Goal: Task Accomplishment & Management: Use online tool/utility

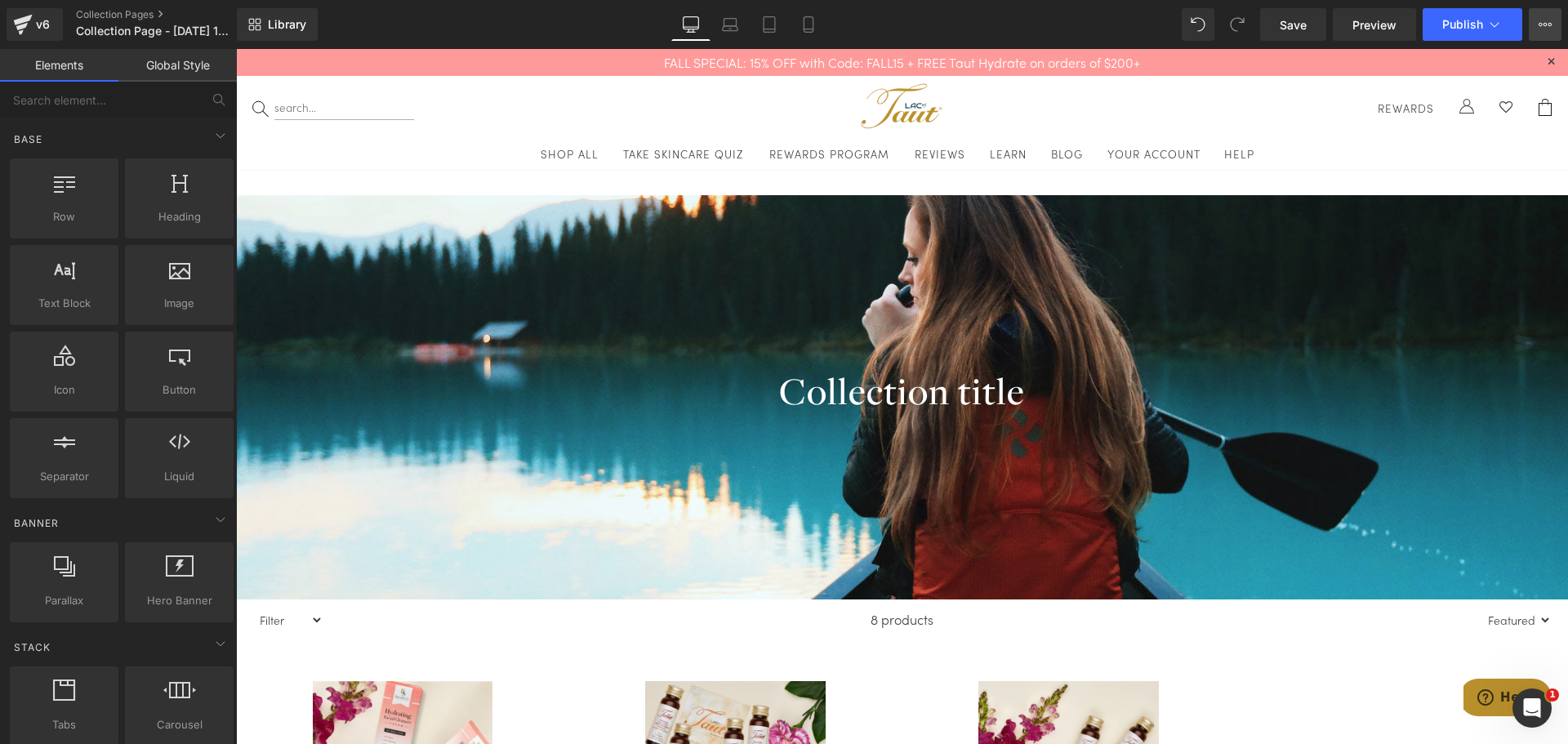
click at [1542, 25] on icon at bounding box center [1541, 25] width 4 height 4
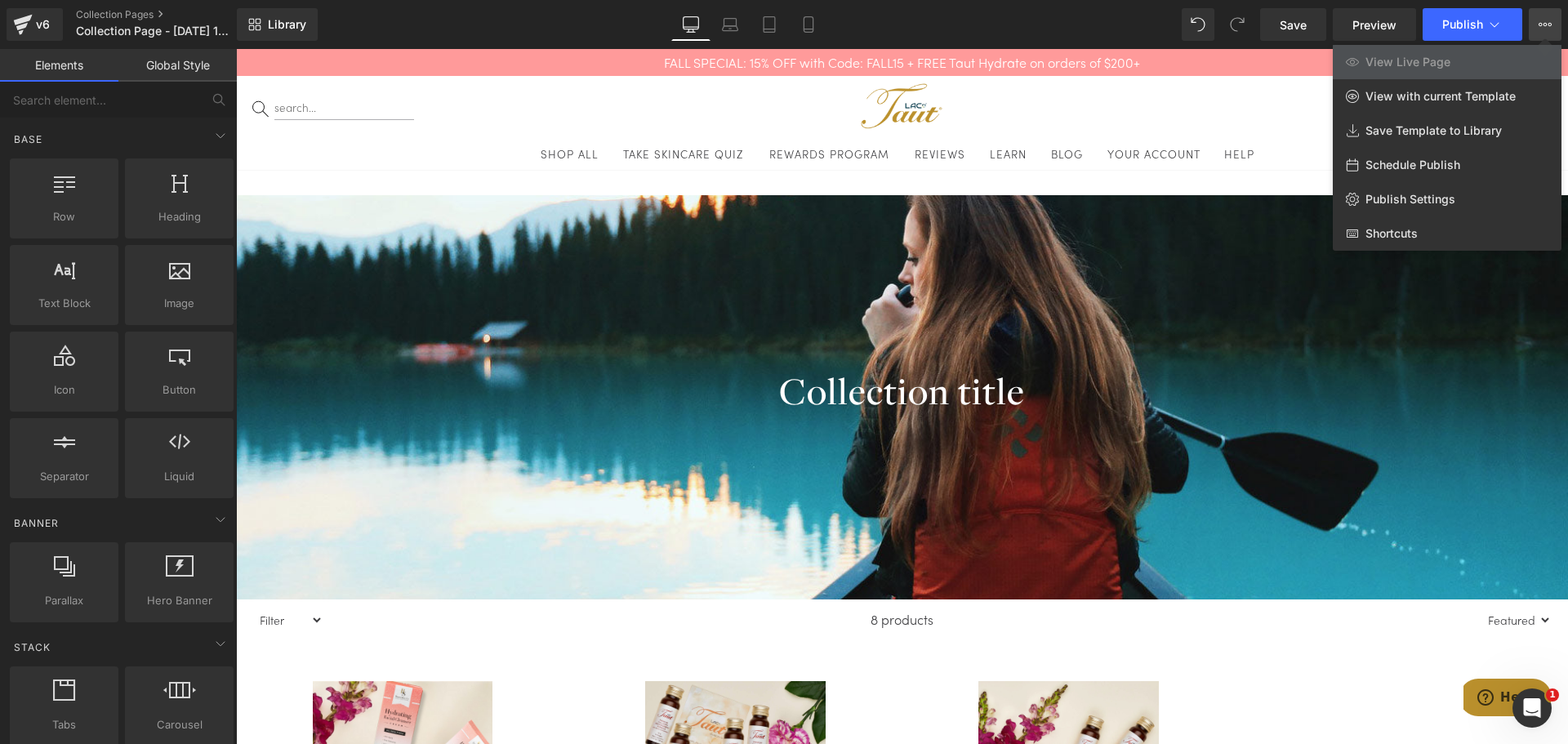
click at [990, 19] on div "Library Desktop Desktop Laptop Tablet Mobile Save Preview Publish Scheduled Vie…" at bounding box center [902, 24] width 1331 height 33
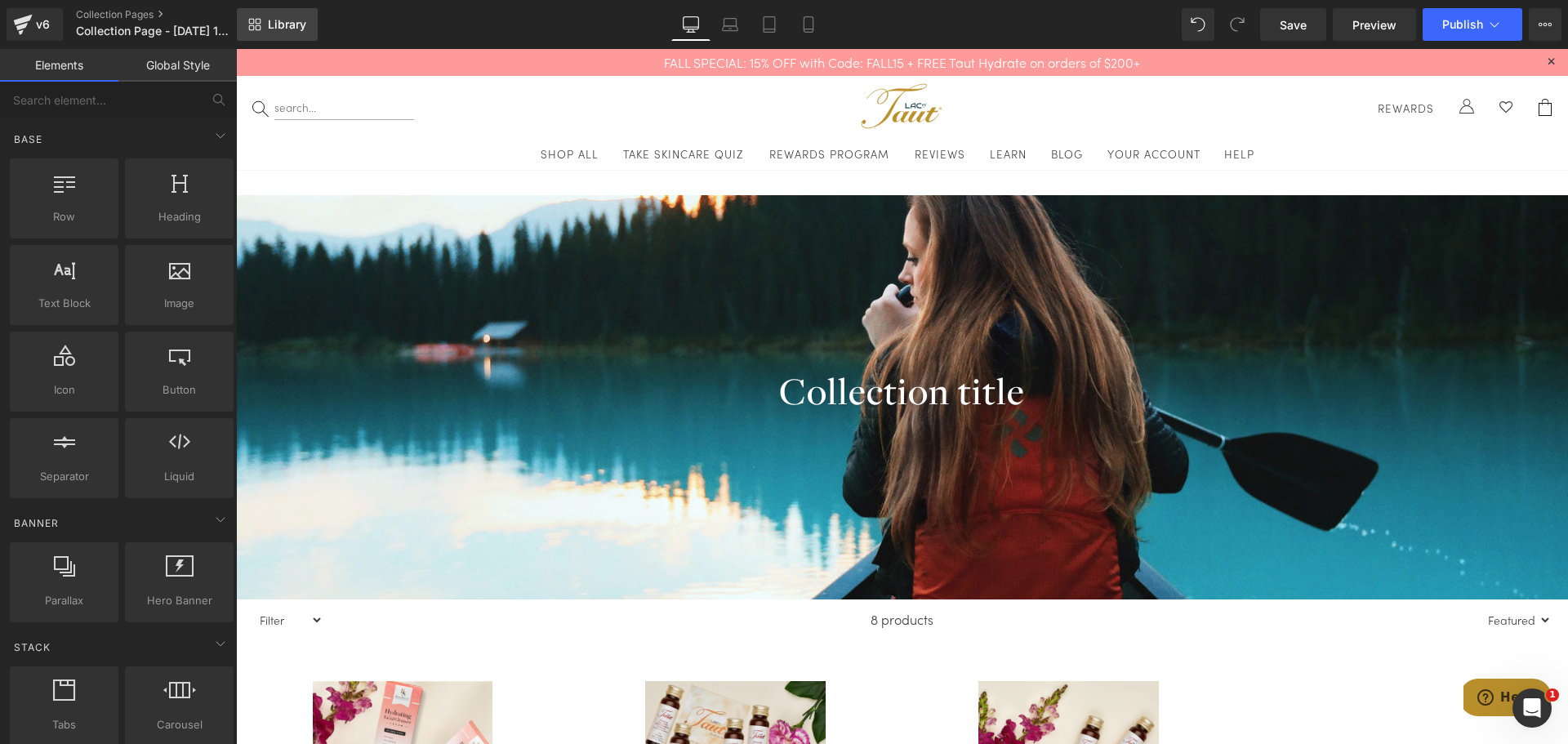
click at [257, 26] on icon at bounding box center [259, 28] width 6 height 6
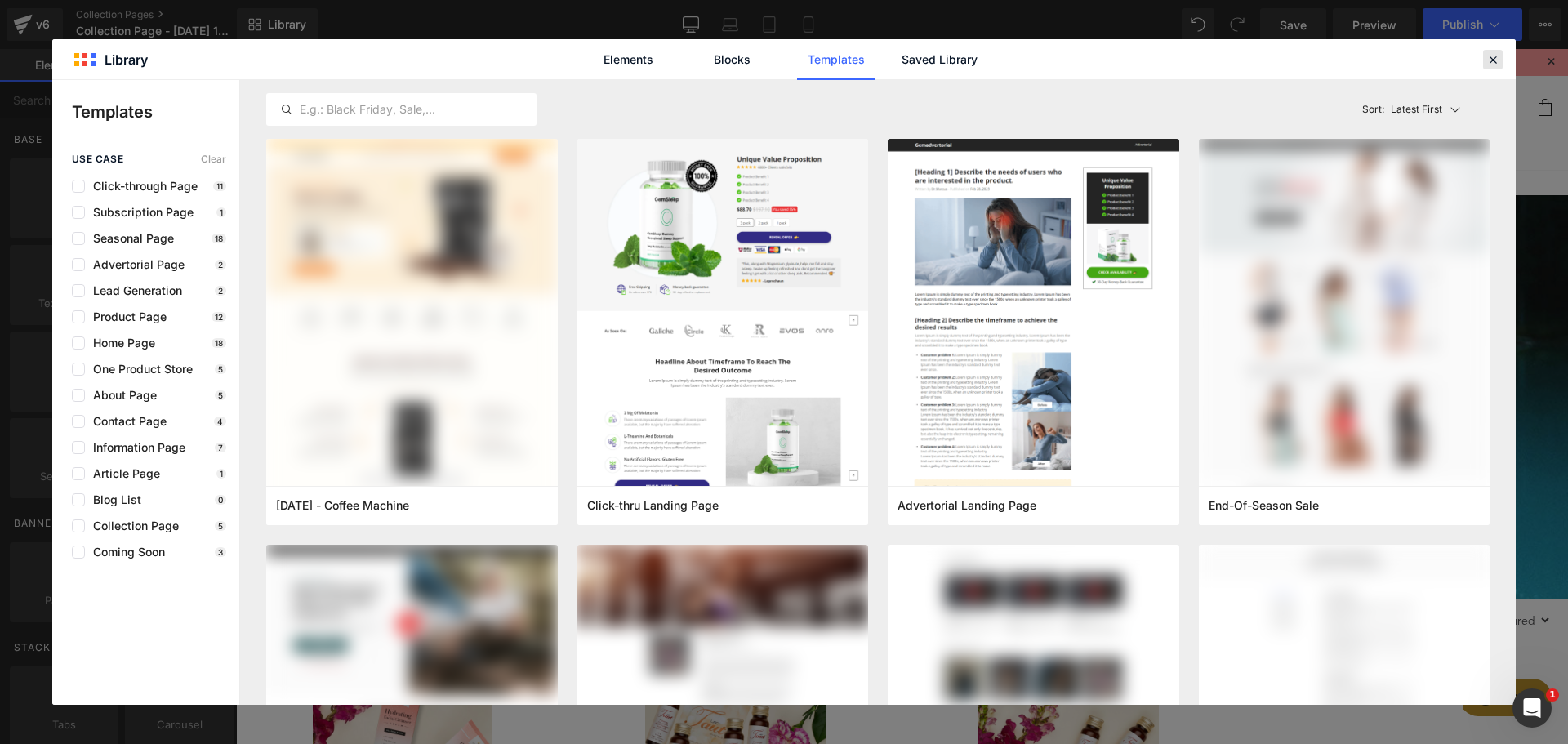
click at [1496, 57] on icon at bounding box center [1492, 59] width 15 height 15
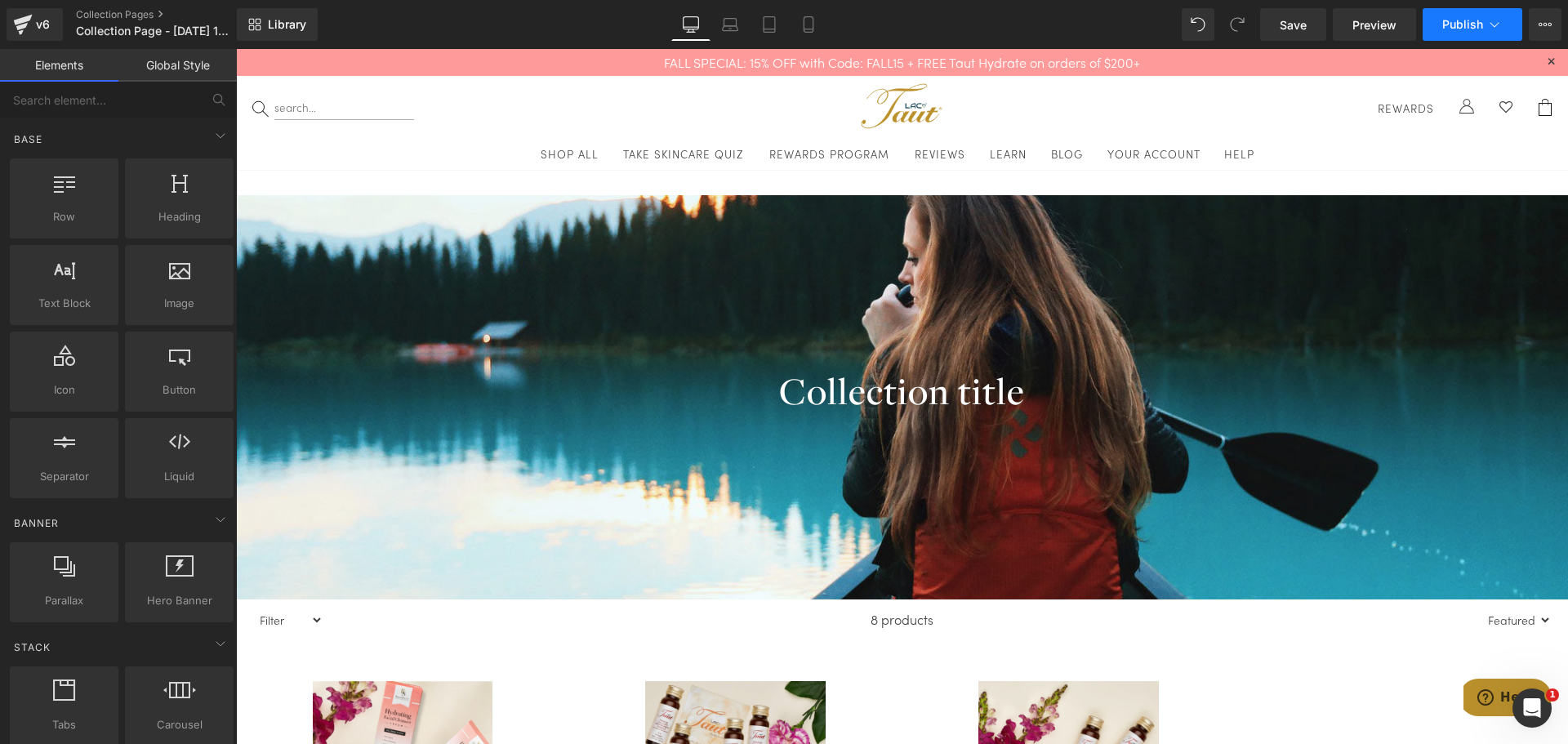
click at [1504, 19] on button "Publish" at bounding box center [1472, 24] width 99 height 33
click at [1542, 18] on icon at bounding box center [1545, 24] width 13 height 13
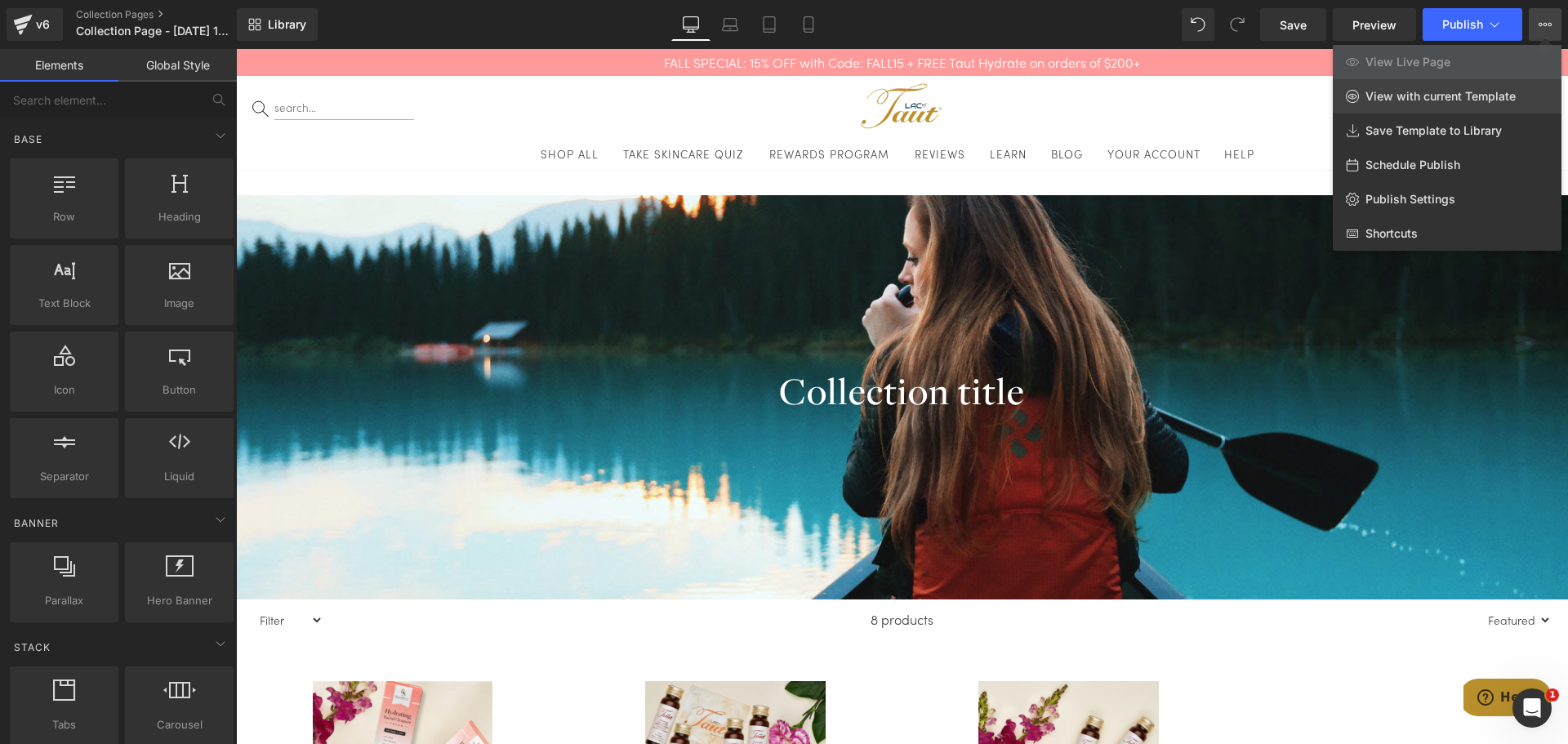
click at [1445, 93] on span "View with current Template" at bounding box center [1440, 96] width 150 height 15
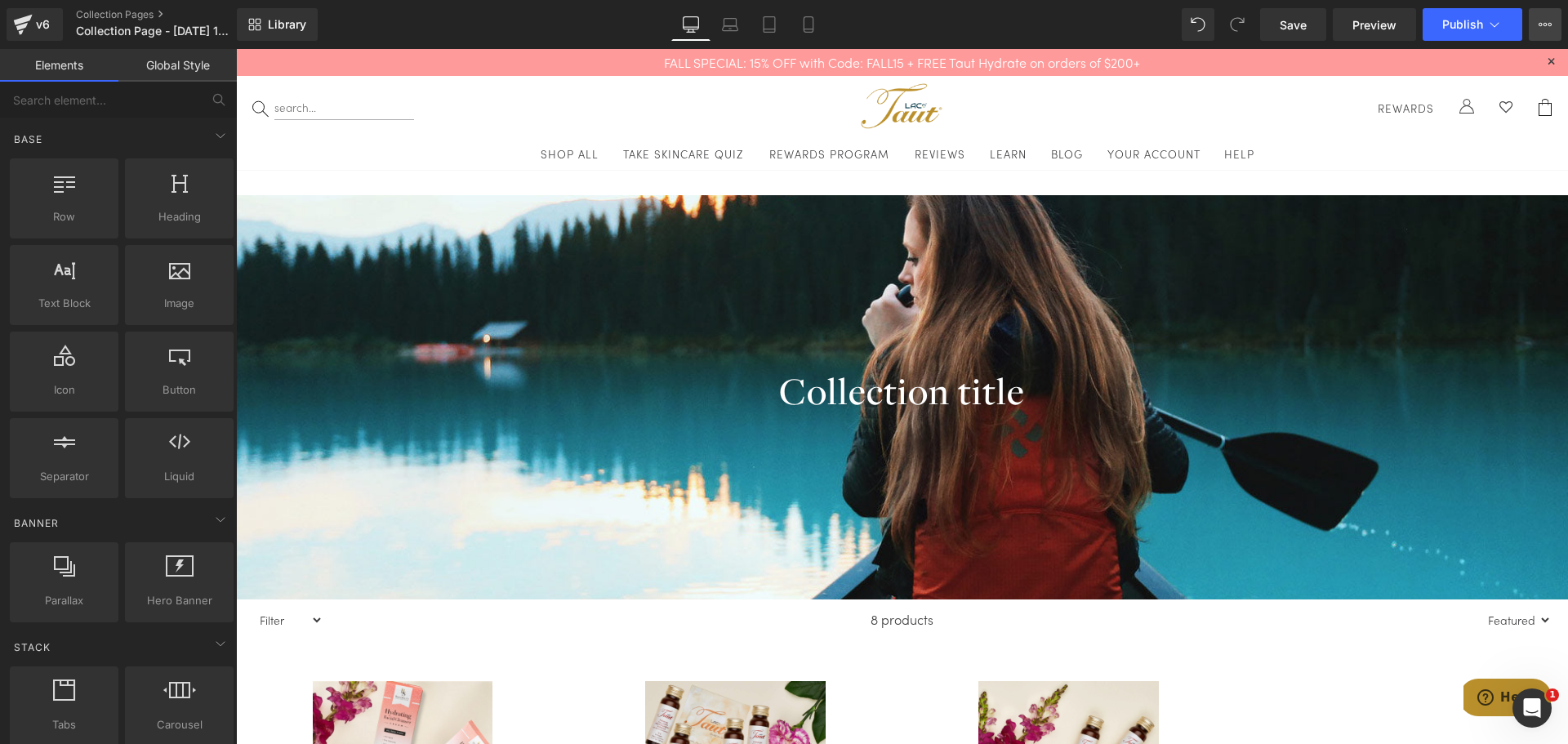
click at [1545, 18] on icon at bounding box center [1545, 24] width 13 height 13
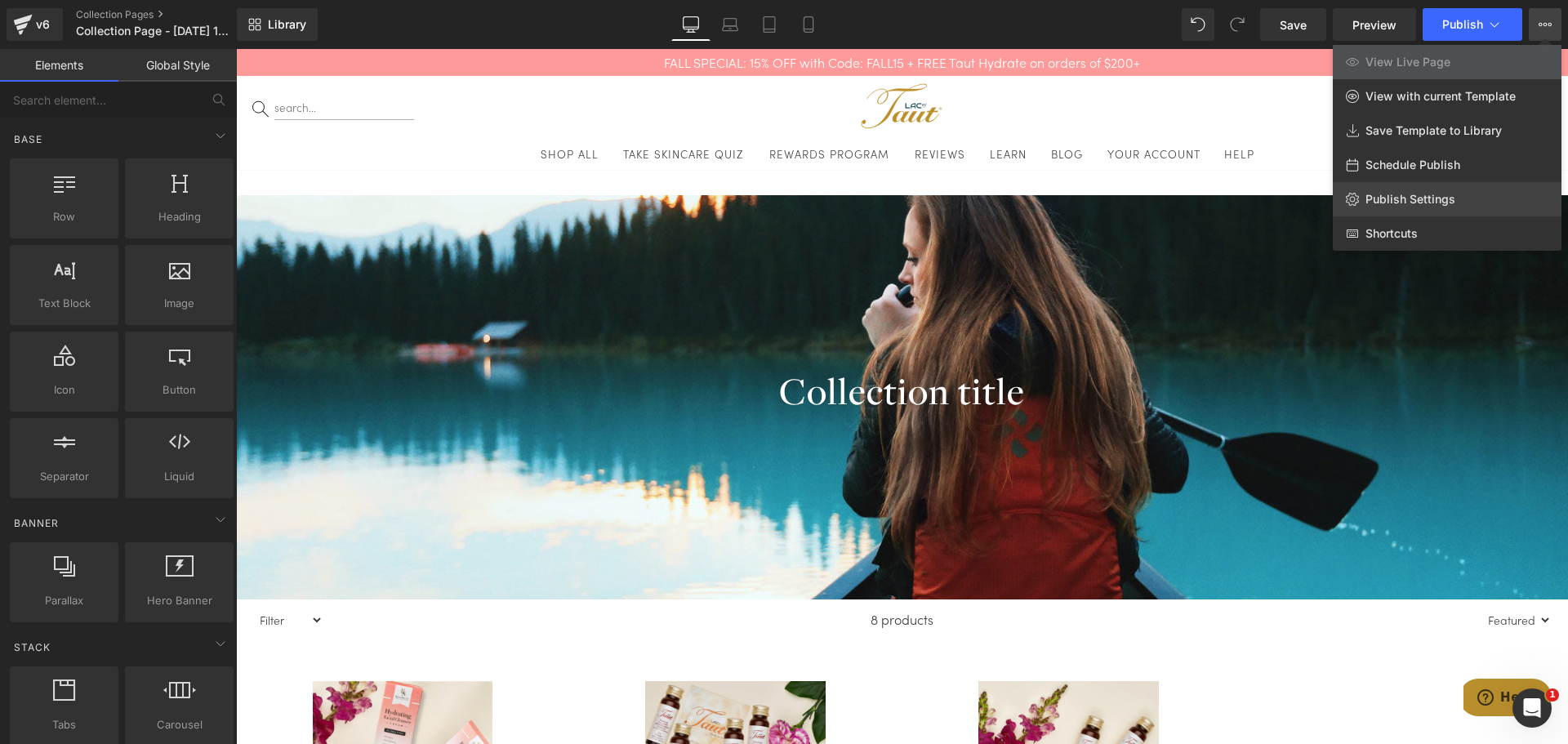
click at [1412, 192] on span "Publish Settings" at bounding box center [1411, 199] width 90 height 15
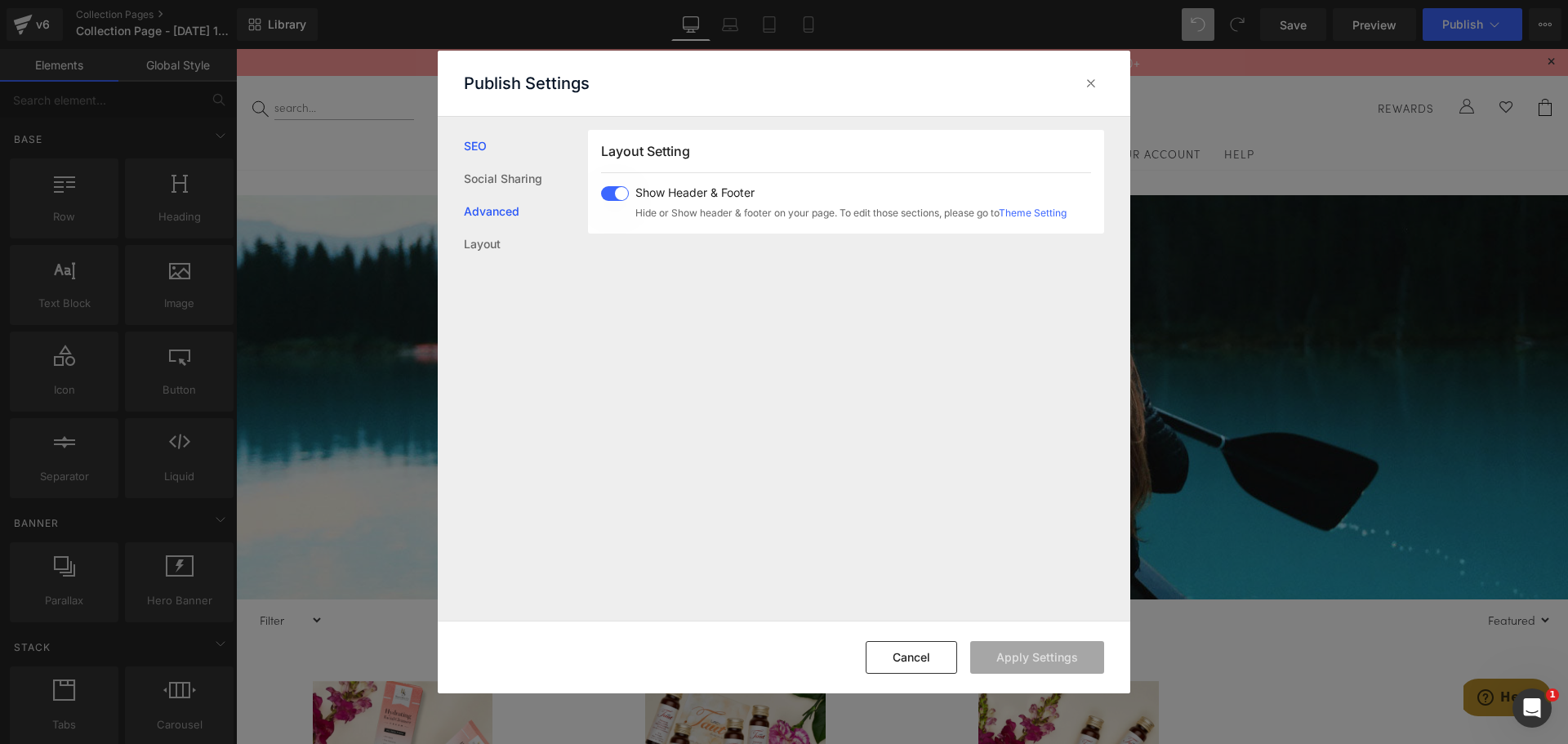
click at [490, 218] on link "Advanced" at bounding box center [526, 211] width 124 height 33
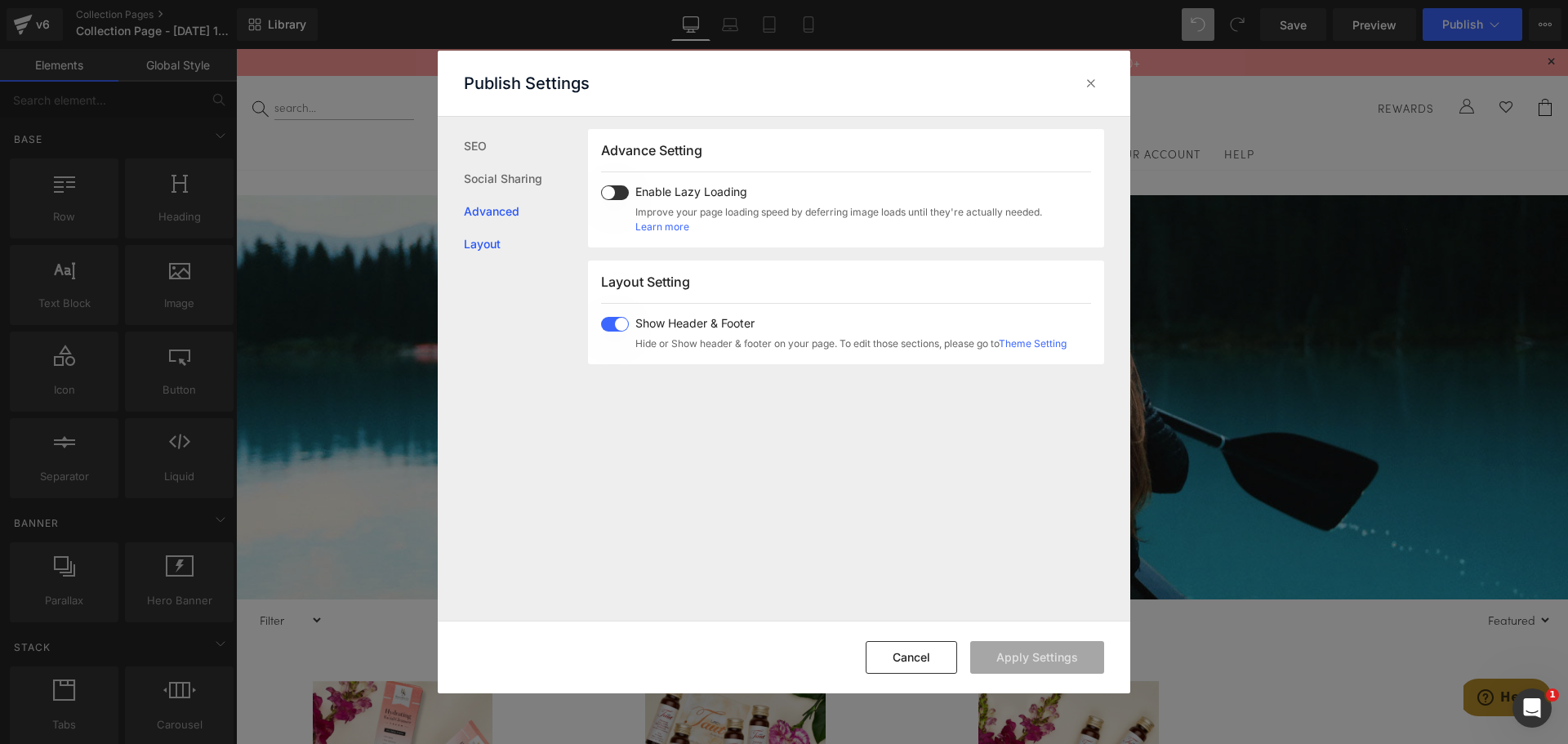
click at [490, 242] on link "Layout" at bounding box center [526, 244] width 124 height 33
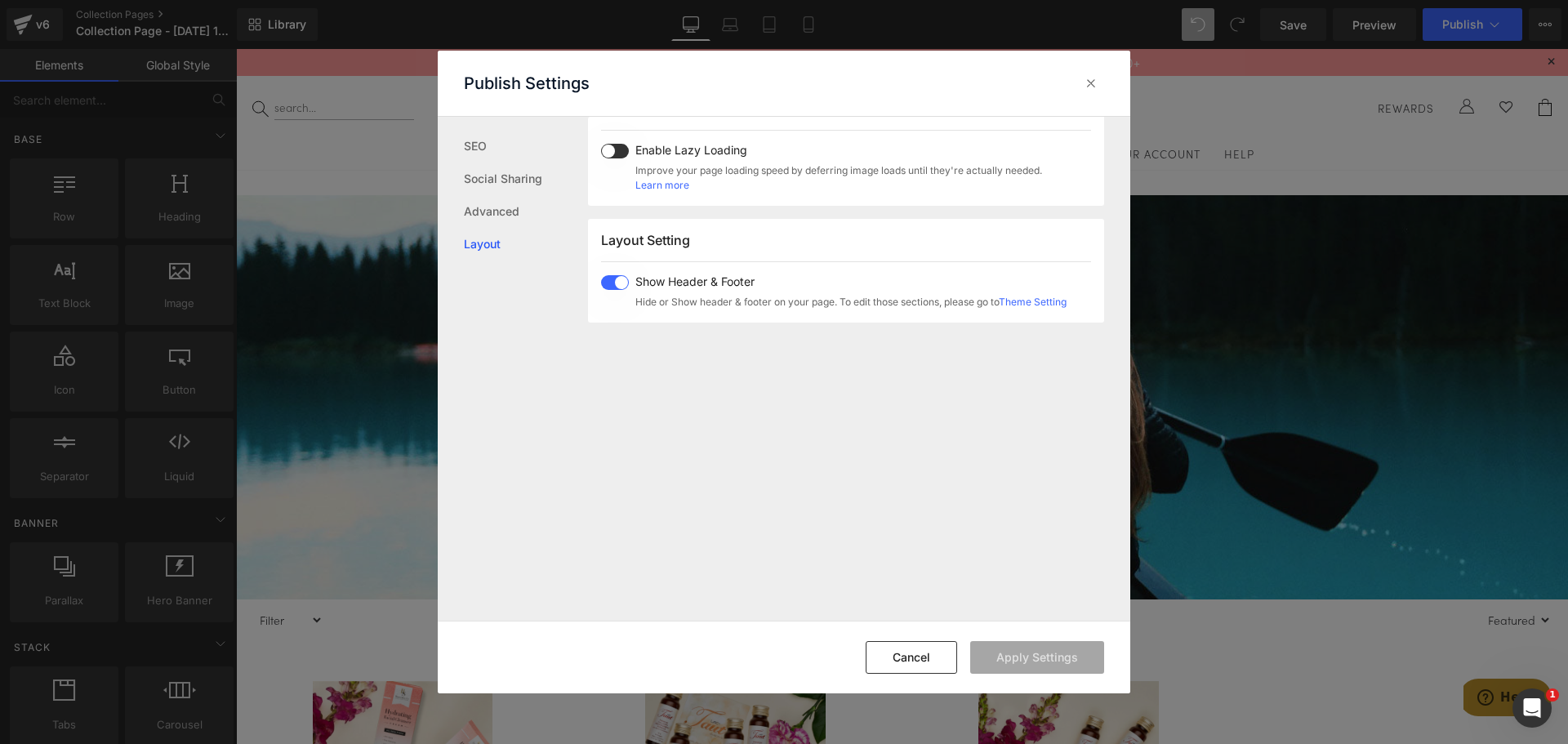
scroll to position [241, 0]
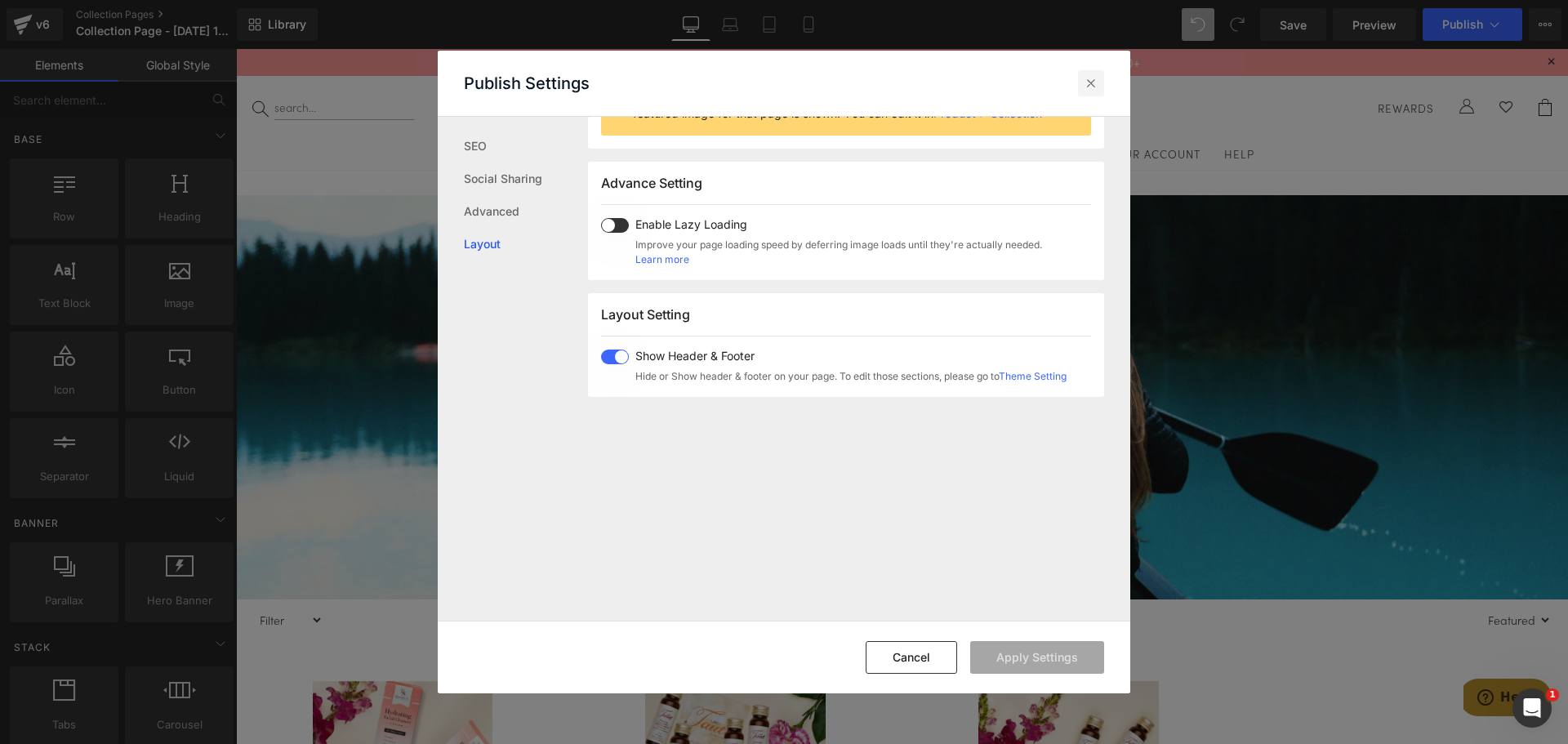
click at [1085, 86] on icon at bounding box center [1091, 83] width 17 height 17
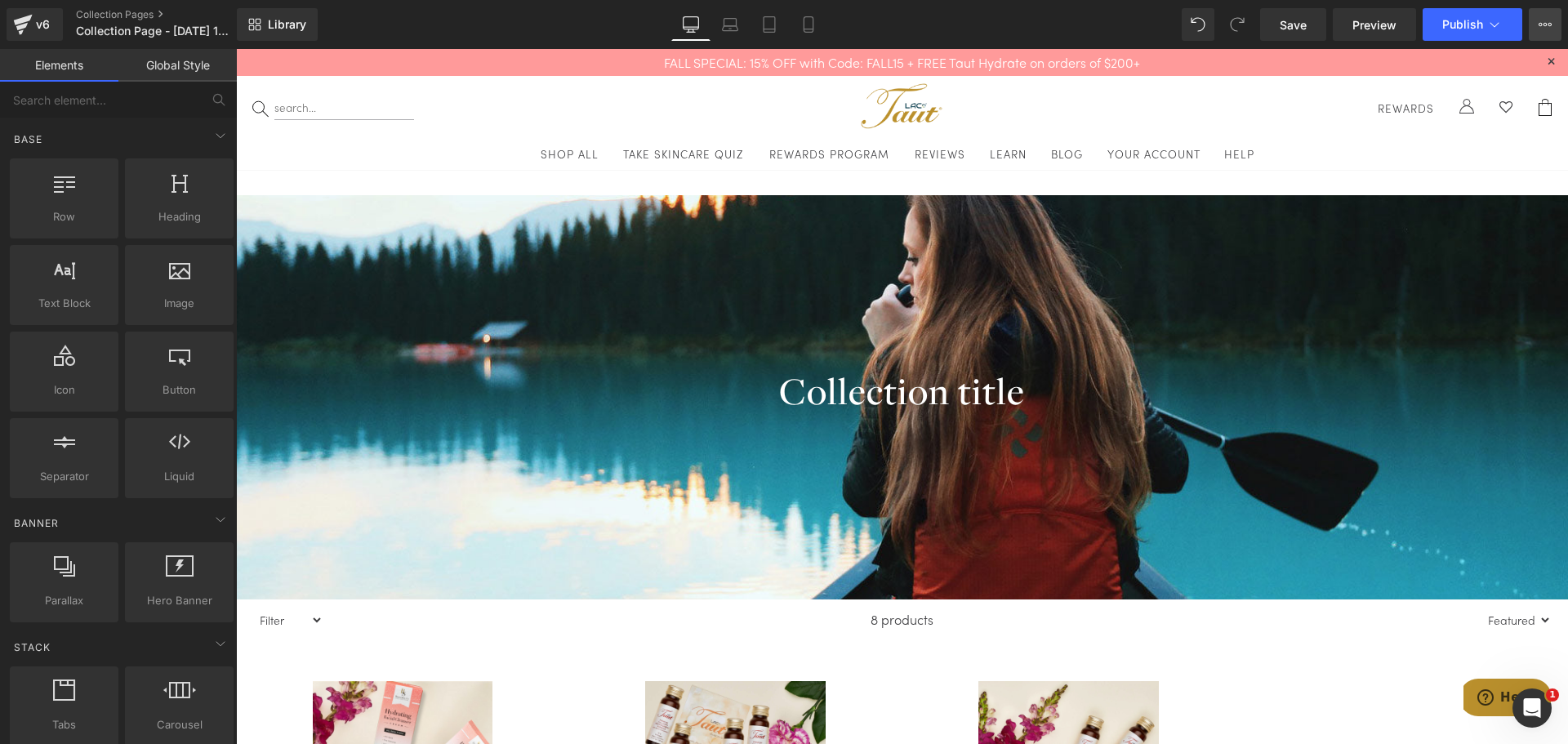
click at [1546, 29] on icon at bounding box center [1545, 24] width 13 height 13
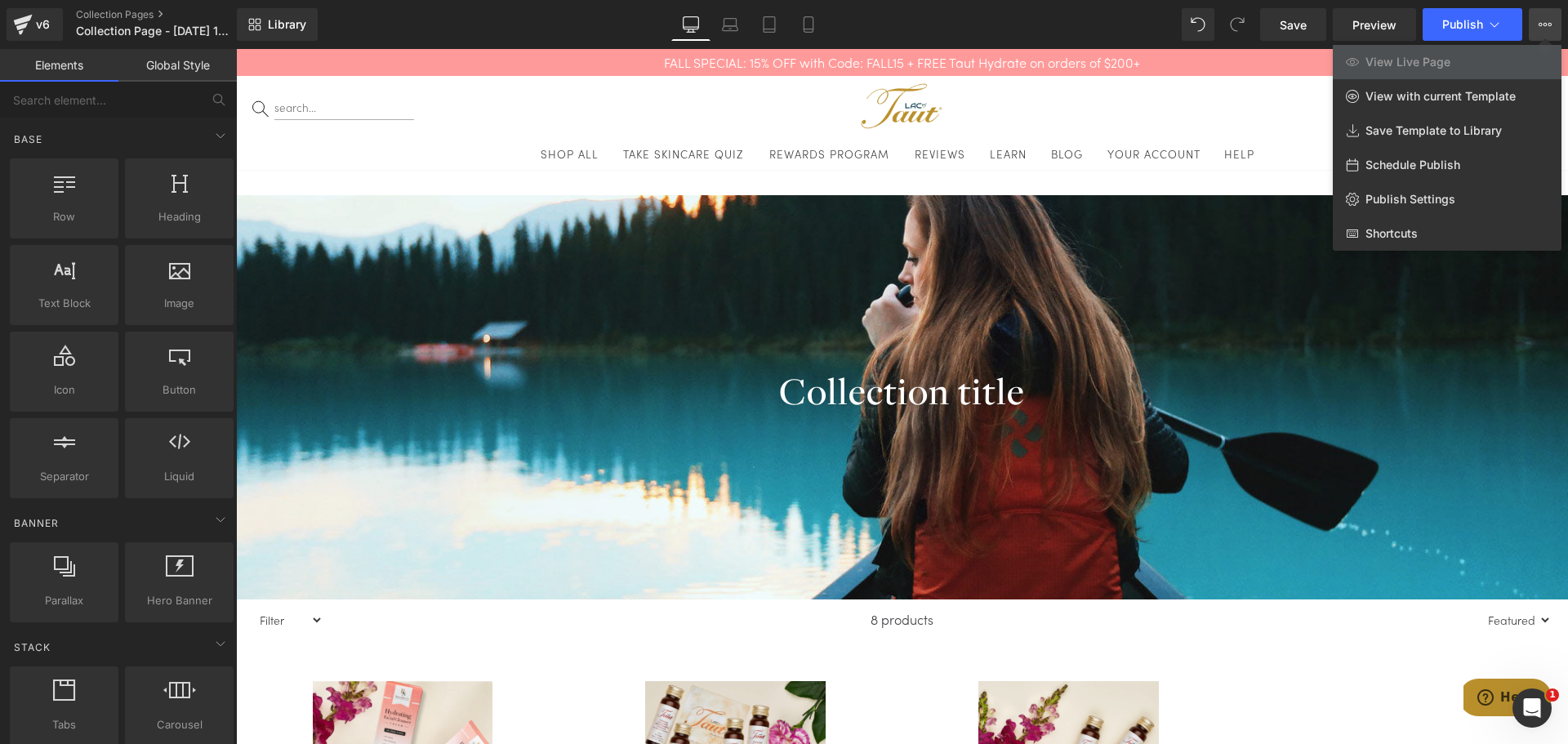
click at [998, 647] on div at bounding box center [901, 397] width 1332 height 695
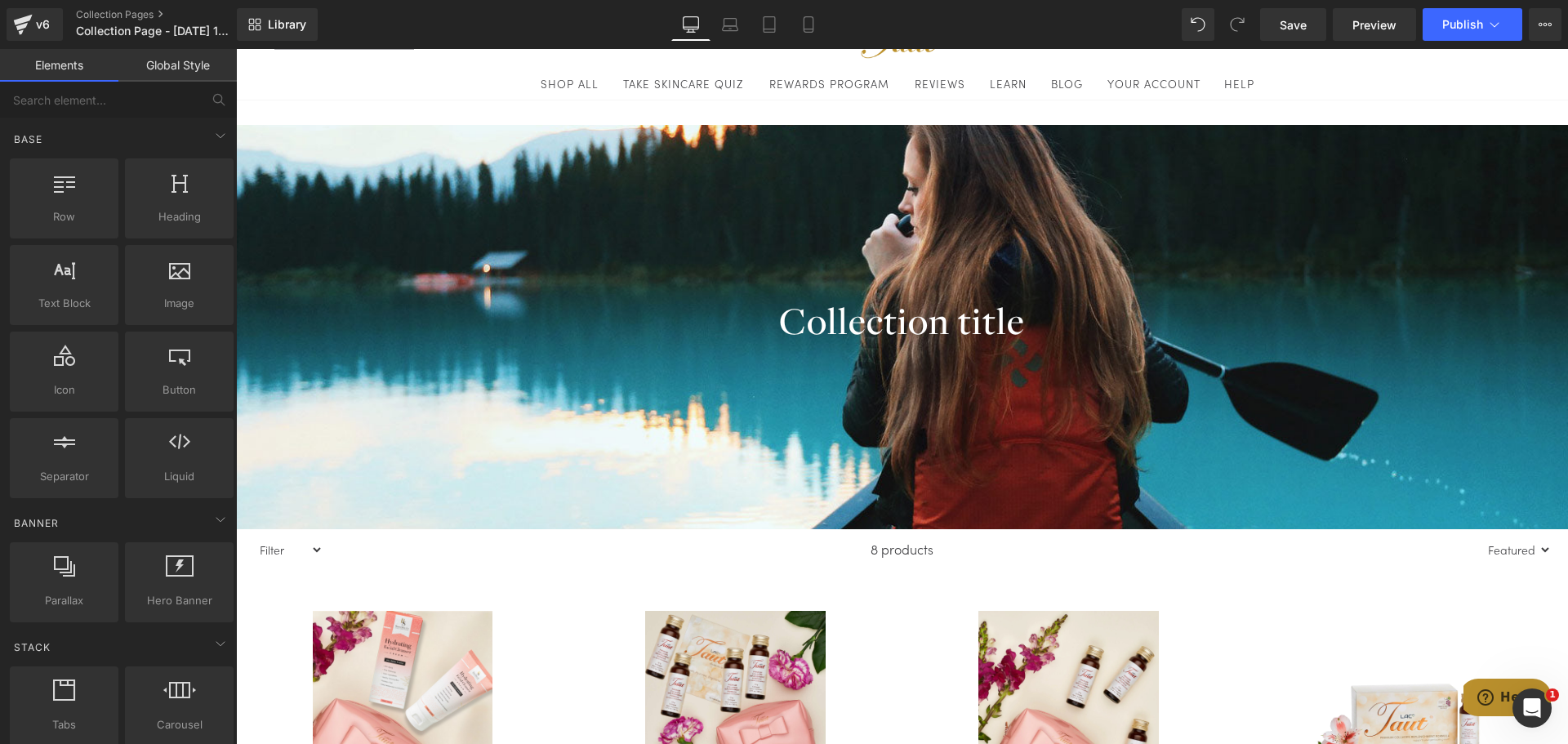
scroll to position [0, 0]
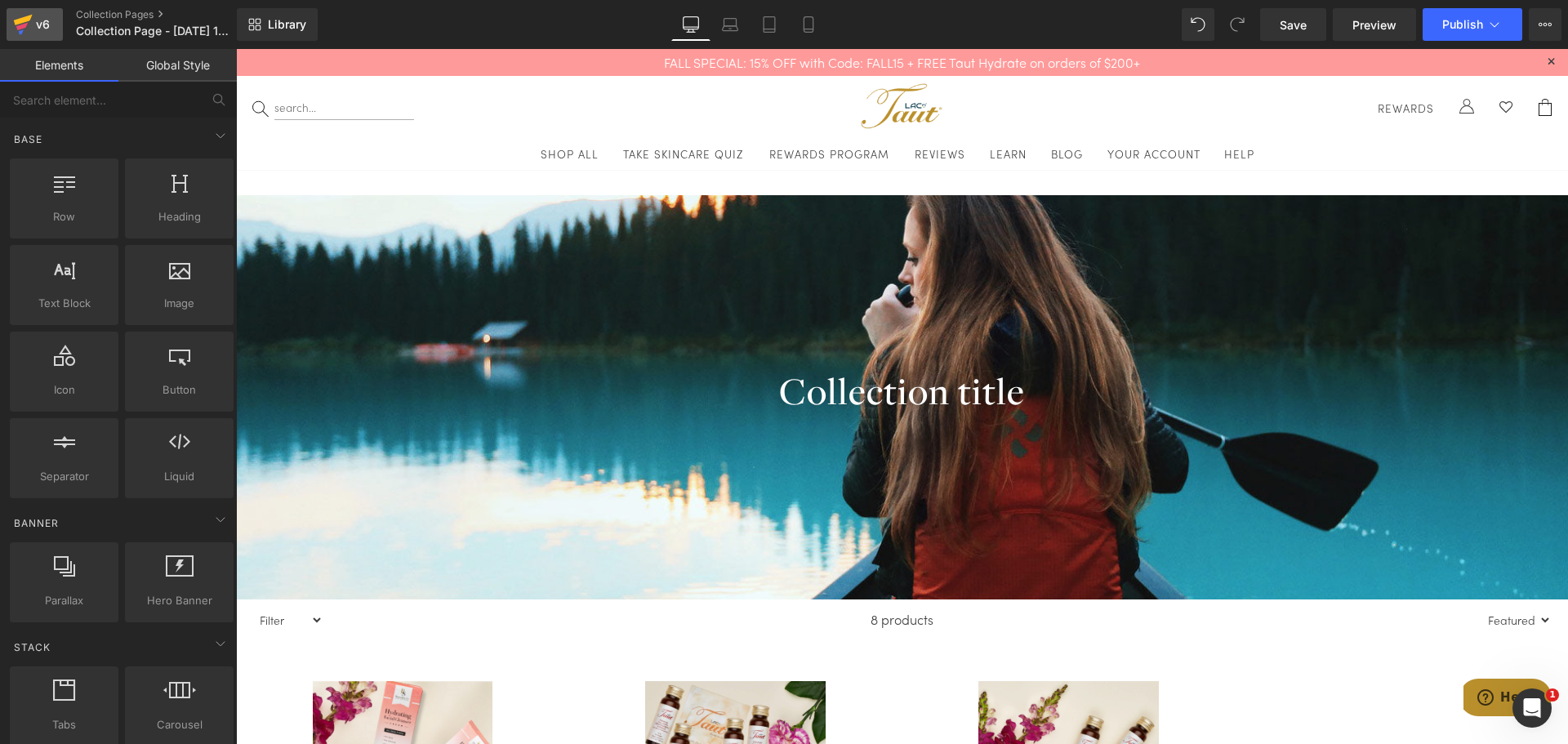
click at [26, 21] on icon at bounding box center [23, 20] width 18 height 11
